Goal: Task Accomplishment & Management: Use online tool/utility

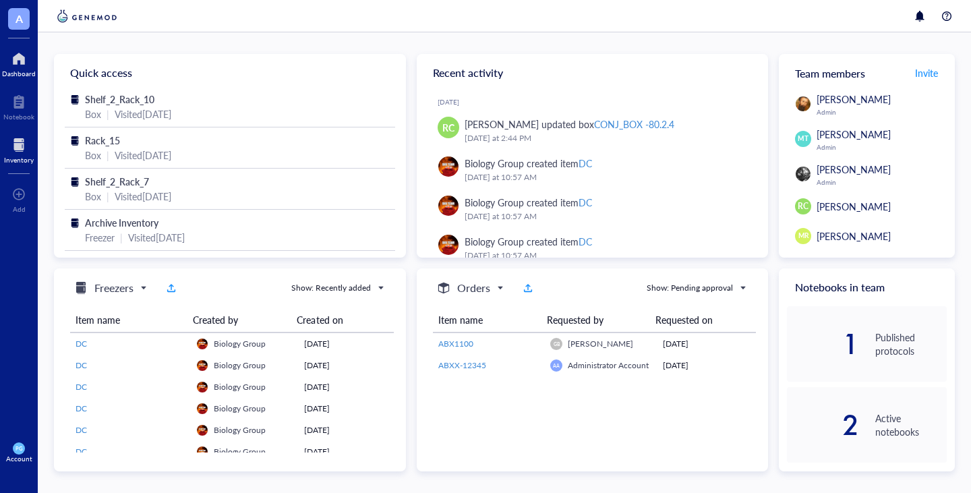
click at [15, 150] on div at bounding box center [19, 145] width 30 height 22
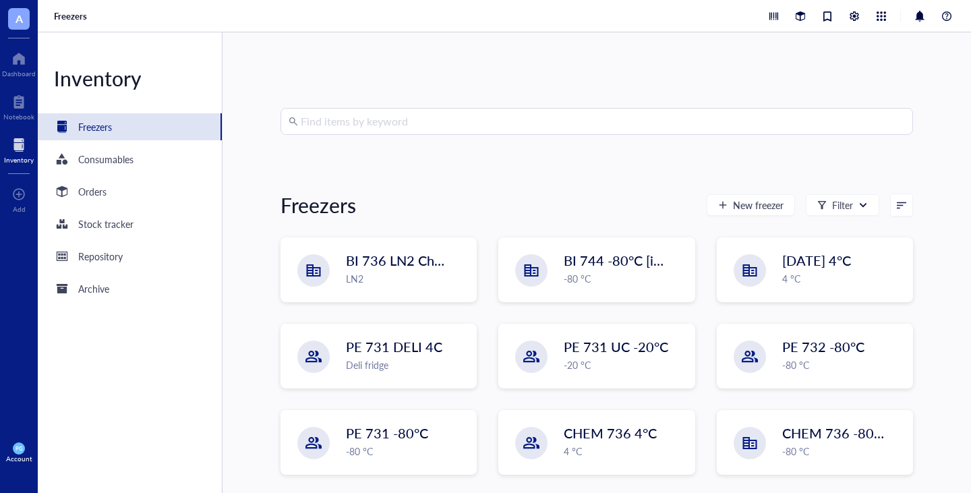
click at [388, 121] on input "search" at bounding box center [603, 122] width 604 height 26
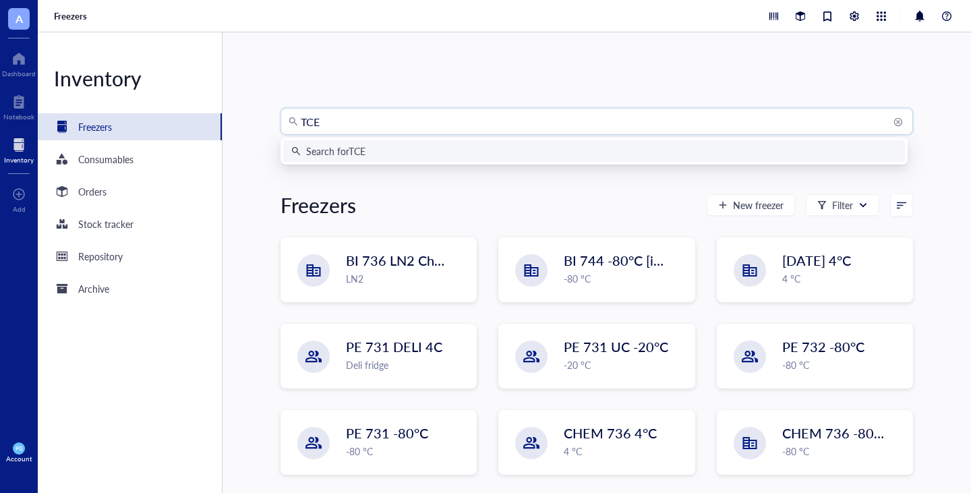
type input "TCEP"
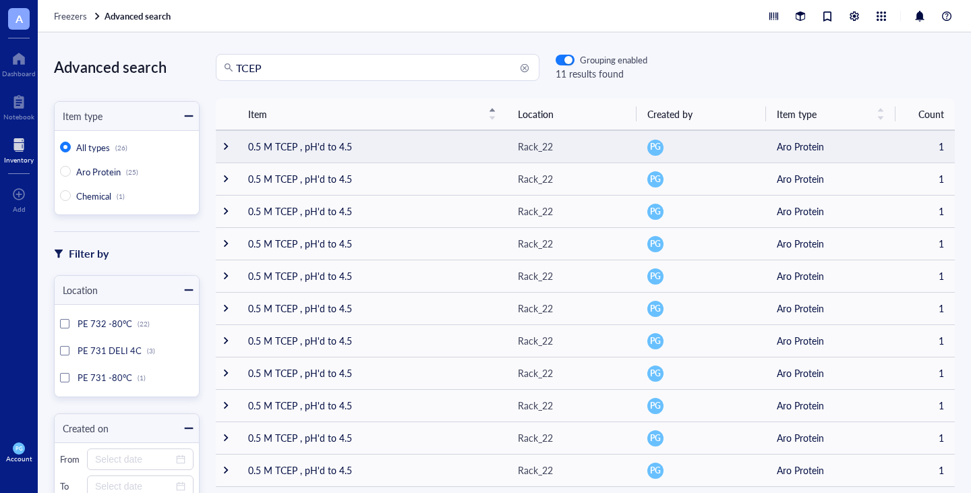
click at [235, 146] on td at bounding box center [227, 146] width 22 height 32
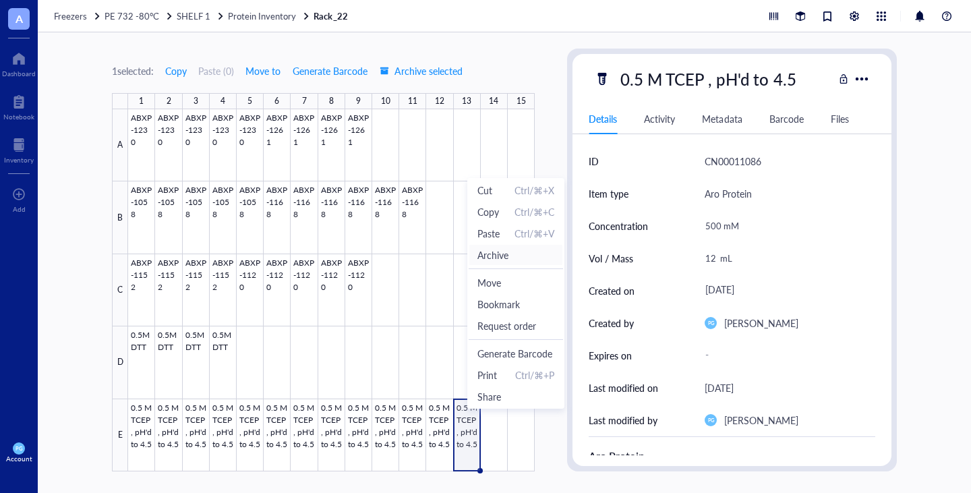
click at [502, 253] on span "Archive" at bounding box center [492, 254] width 31 height 15
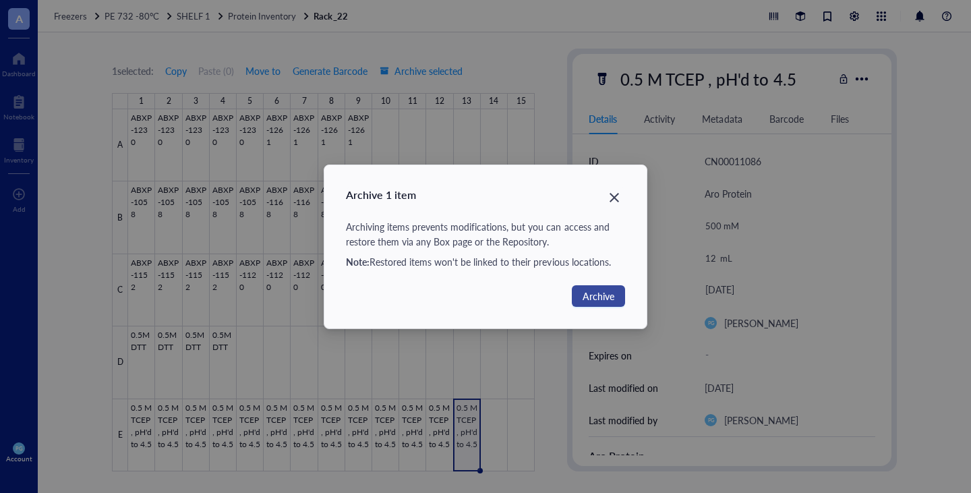
click at [587, 293] on span "Archive" at bounding box center [599, 296] width 32 height 15
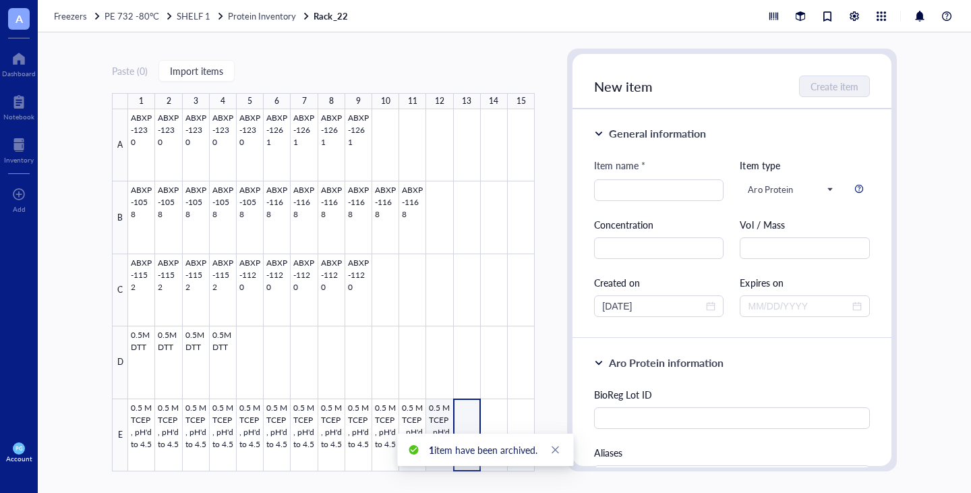
click at [440, 419] on div at bounding box center [331, 290] width 407 height 362
type textarea "Keep everyone on the same page…"
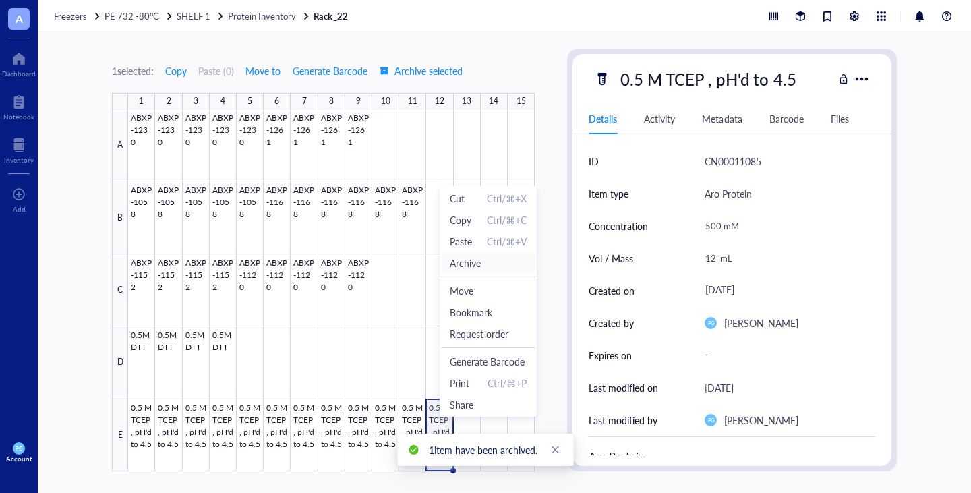
click at [485, 264] on span "Archive" at bounding box center [488, 263] width 77 height 15
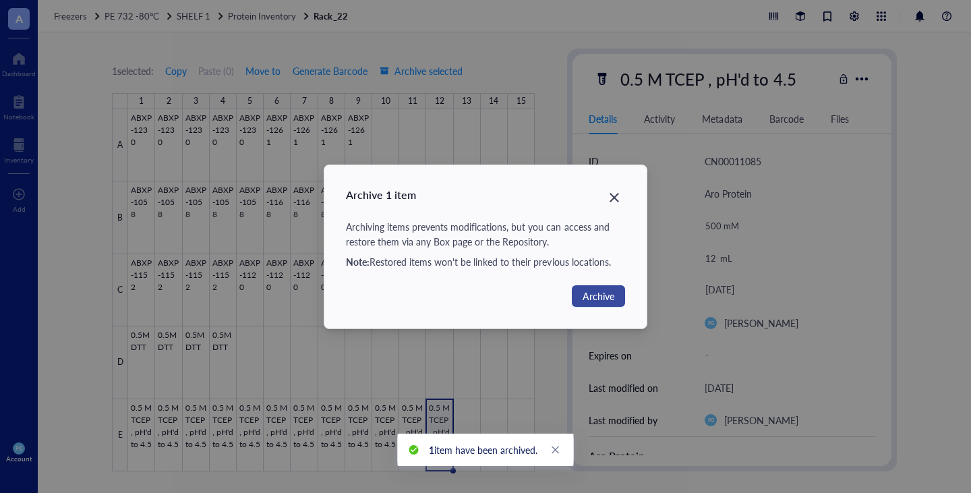
click at [594, 294] on span "Archive" at bounding box center [599, 296] width 32 height 15
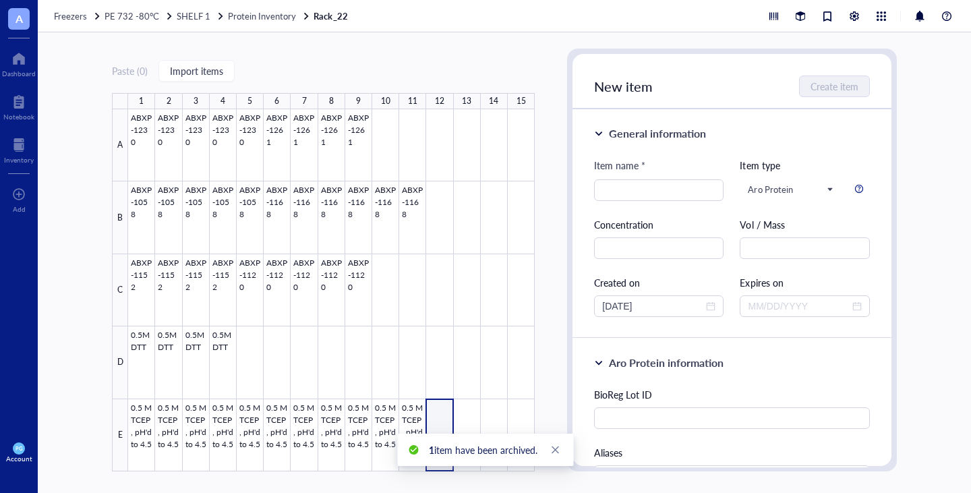
click at [66, 349] on div "Paste ( 0 ) Import items 1 2 3 4 5 6 7 8 9 10 11 12 13 14 15 A B C D E ABXP-123…" at bounding box center [504, 262] width 933 height 461
